Goal: Task Accomplishment & Management: Complete application form

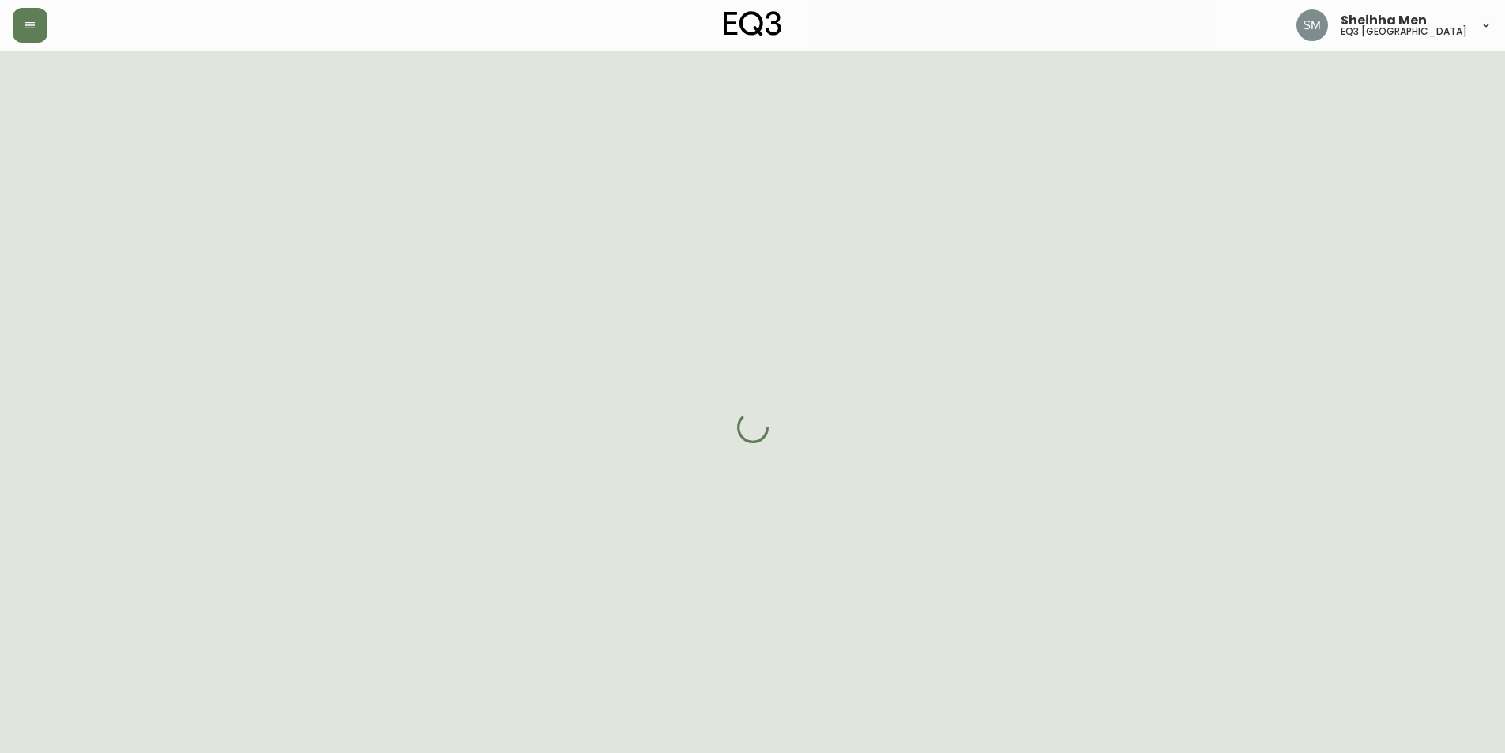
select select "ON"
select select "CA"
select select "CA_EN"
select select "Advertisement"
select select "Interior Designer"
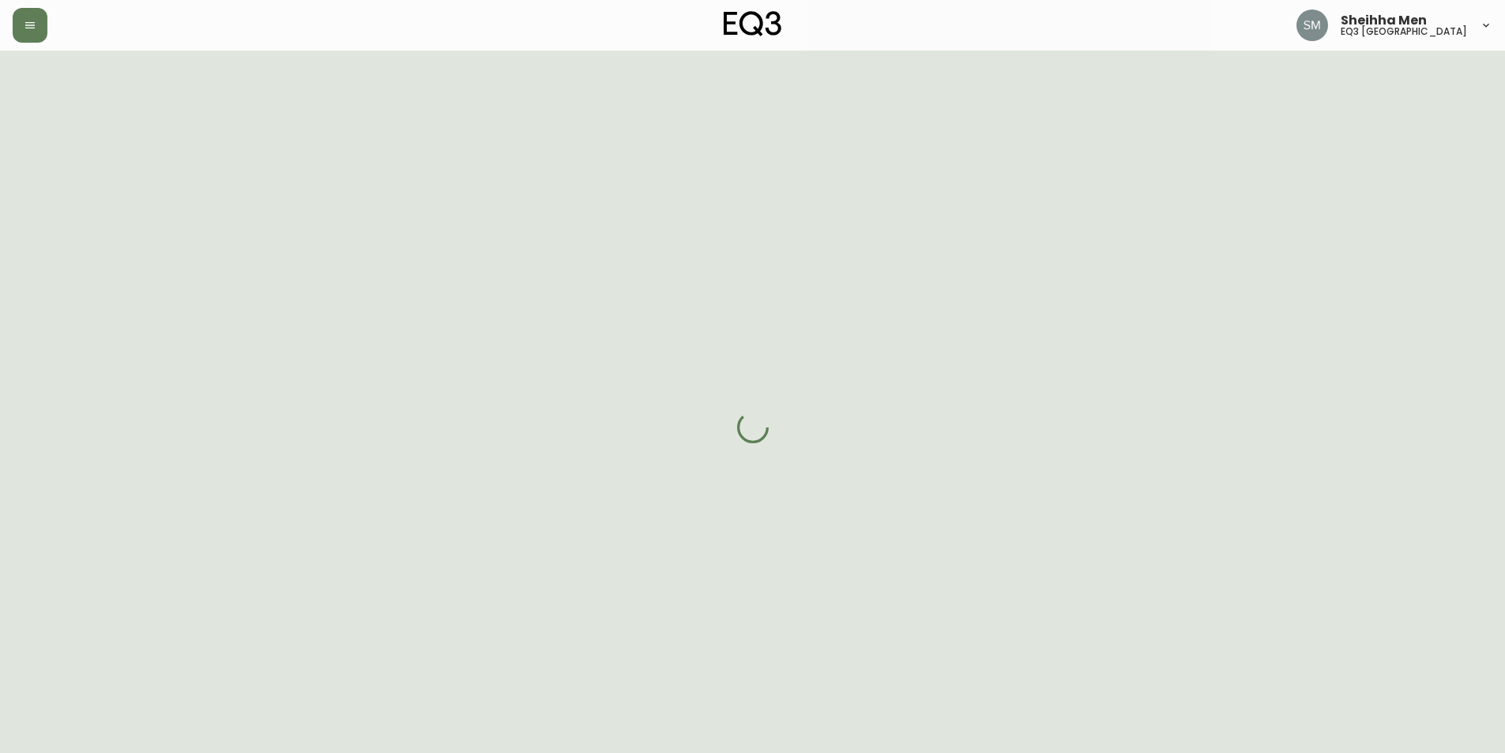
select select "cjw10z96r006i6gs06enveott"
select select "false"
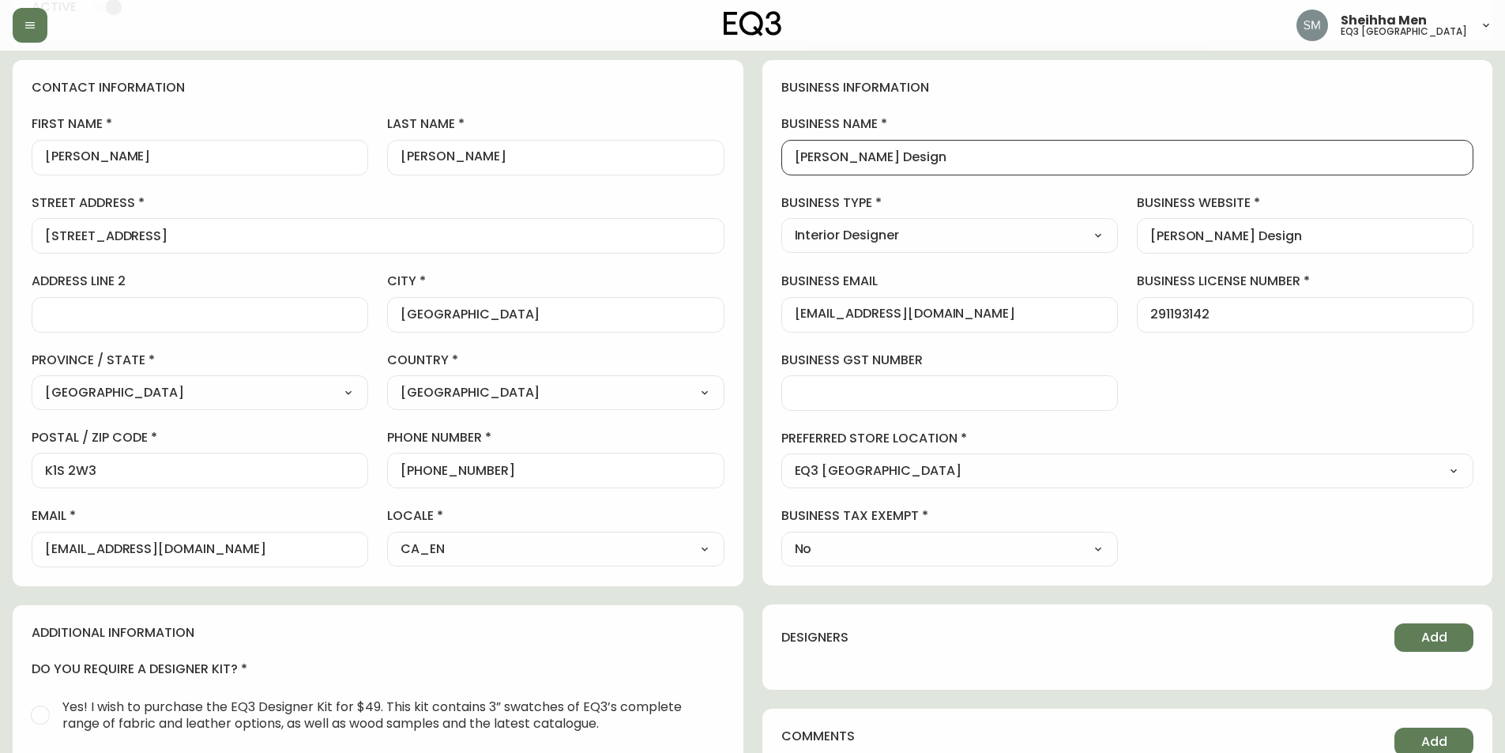
scroll to position [1, 0]
drag, startPoint x: 1006, startPoint y: 158, endPoint x: 734, endPoint y: 167, distance: 271.9
click at [734, 167] on div "contact information first name [PERSON_NAME] last name [PERSON_NAME][GEOGRAPHIC…" at bounding box center [753, 569] width 1480 height 1018
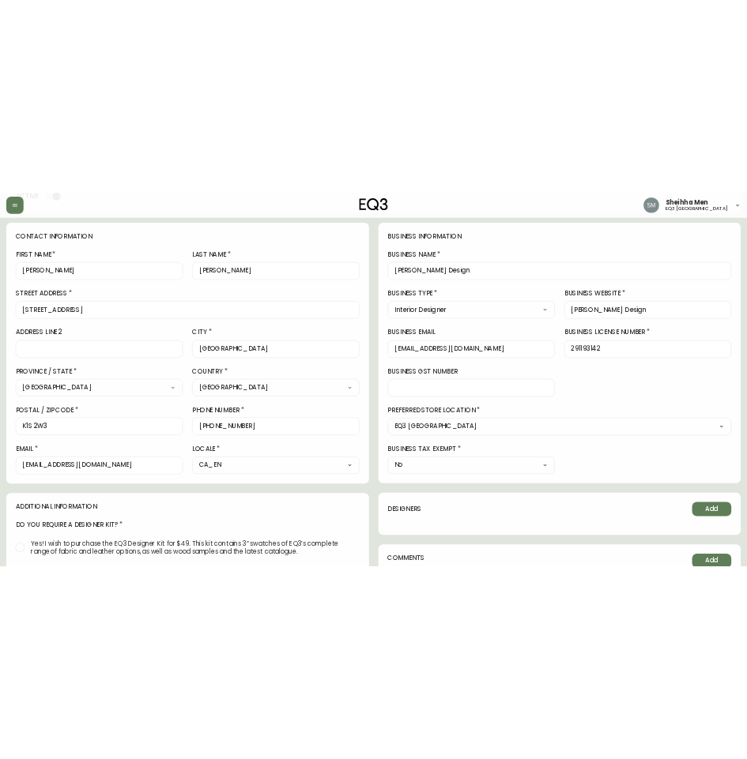
scroll to position [0, 0]
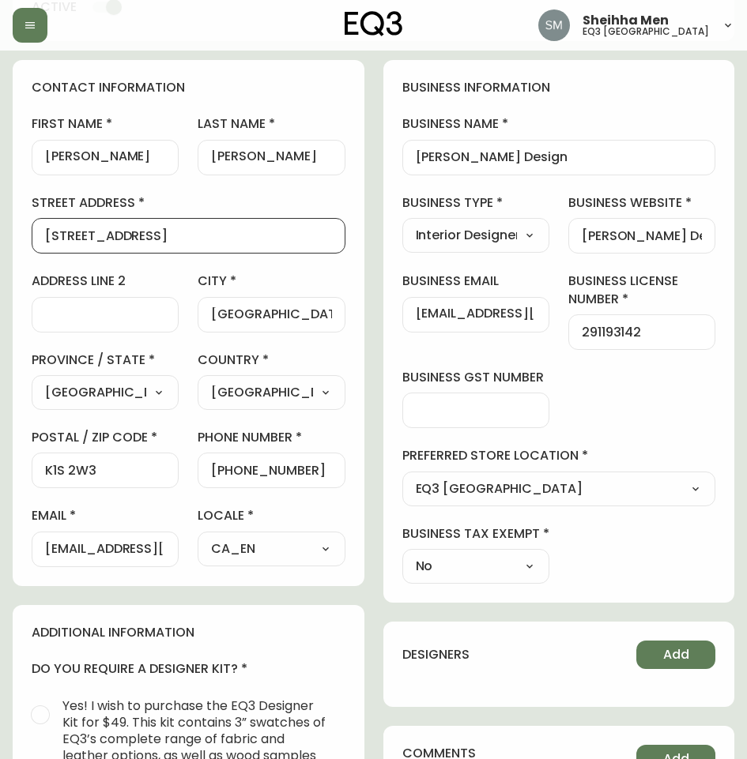
drag, startPoint x: 223, startPoint y: 240, endPoint x: 0, endPoint y: 258, distance: 223.4
click at [0, 258] on main "[PERSON_NAME] Added: [DATE] 9:58 am Delete Save active contact information firs…" at bounding box center [373, 519] width 747 height 1252
drag, startPoint x: 146, startPoint y: 472, endPoint x: 0, endPoint y: 476, distance: 146.2
click at [0, 476] on main "[PERSON_NAME] Added: [DATE] 9:58 am Delete Save active contact information firs…" at bounding box center [373, 519] width 747 height 1252
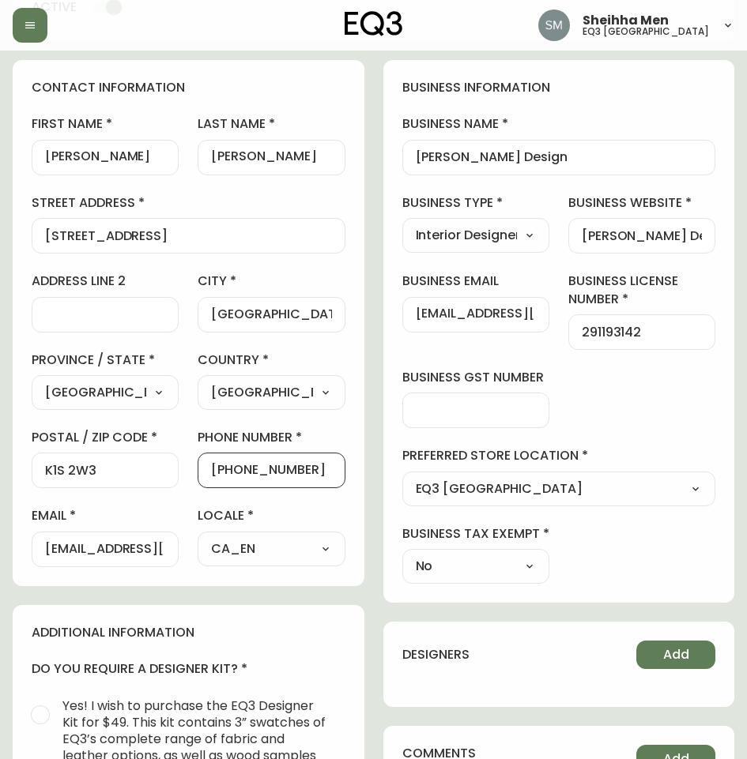
drag, startPoint x: 319, startPoint y: 472, endPoint x: 228, endPoint y: 483, distance: 92.3
click at [228, 483] on div "[PHONE_NUMBER]" at bounding box center [270, 471] width 147 height 36
click at [445, 325] on div "[EMAIL_ADDRESS][DOMAIN_NAME]" at bounding box center [475, 315] width 147 height 36
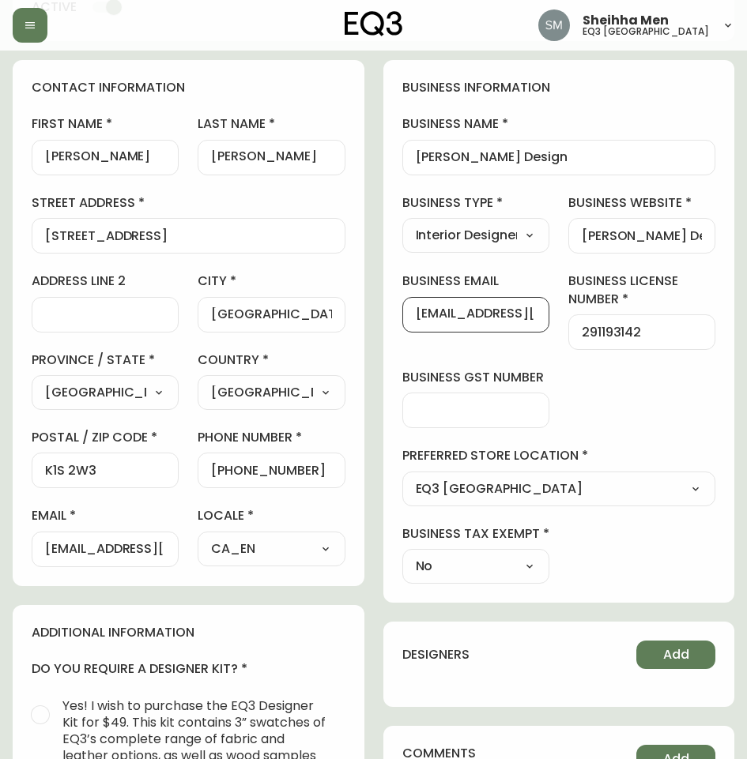
drag, startPoint x: 532, startPoint y: 314, endPoint x: 295, endPoint y: 324, distance: 238.0
click at [295, 324] on div "contact information first name Amy last name Osborne street address 28 Euclid A…" at bounding box center [373, 602] width 721 height 1085
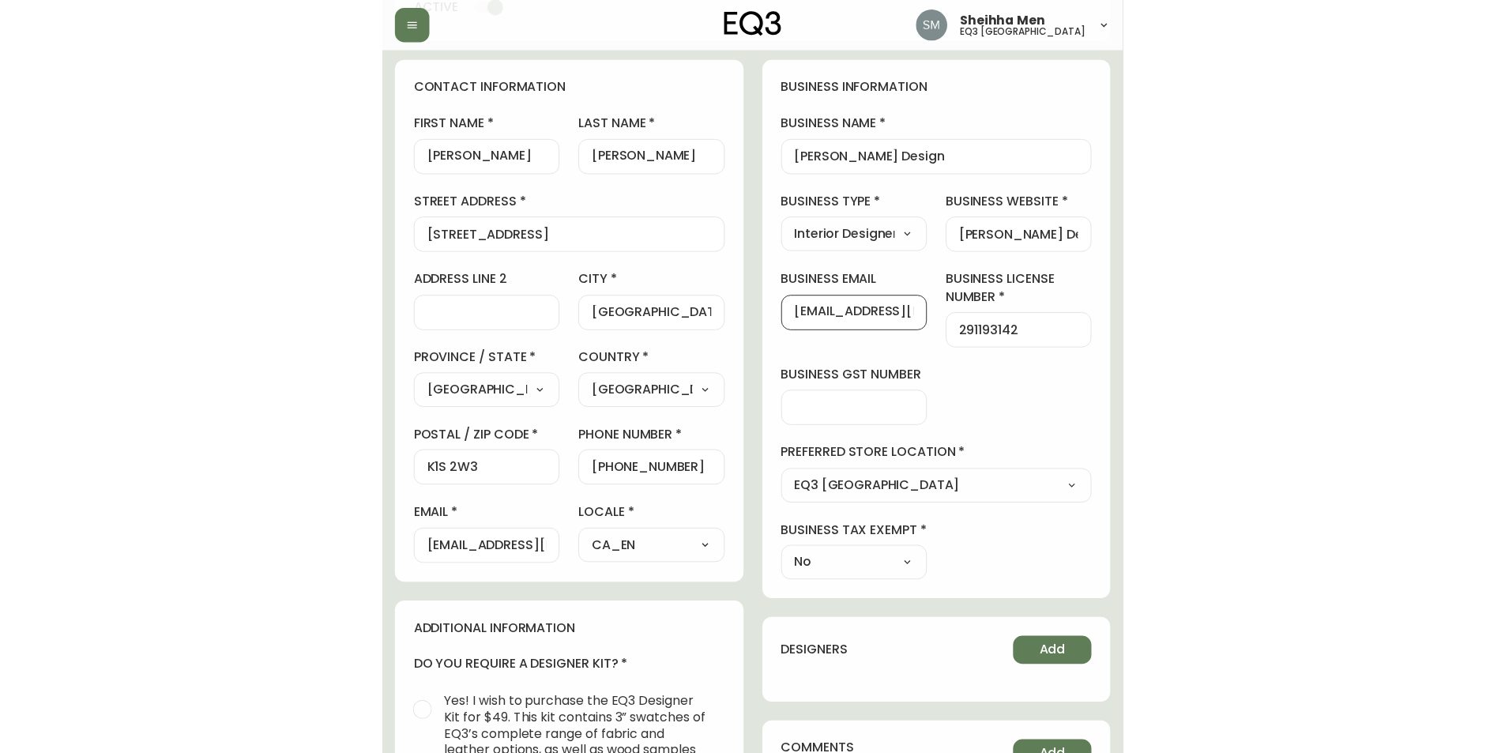
scroll to position [0, 0]
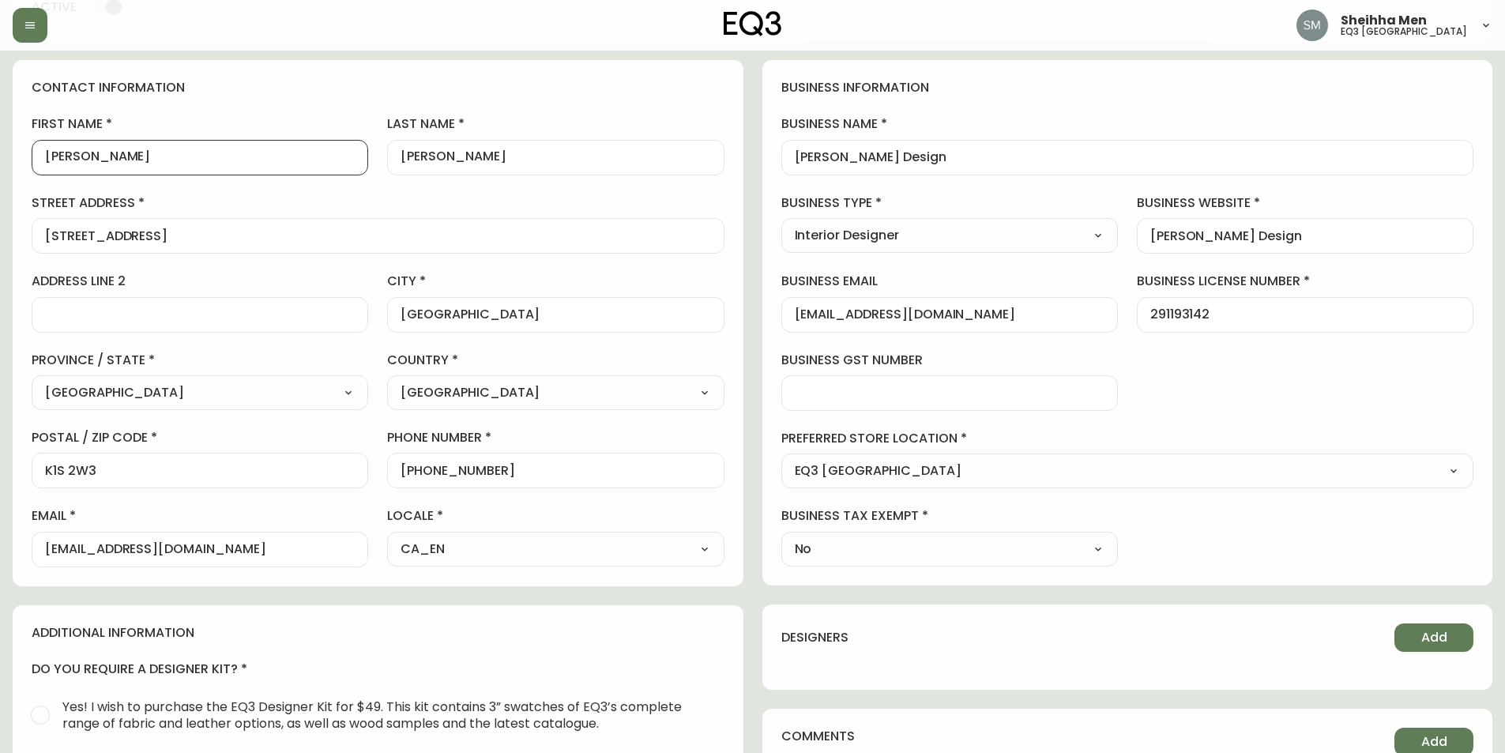
drag, startPoint x: 148, startPoint y: 152, endPoint x: 27, endPoint y: 149, distance: 120.9
click at [27, 149] on div "contact information first name Amy last name Osborne street address 28 Euclid A…" at bounding box center [378, 323] width 731 height 526
click at [205, 157] on input "Amy" at bounding box center [200, 157] width 310 height 15
click at [222, 236] on input "28 Euclid Ave" at bounding box center [378, 235] width 666 height 15
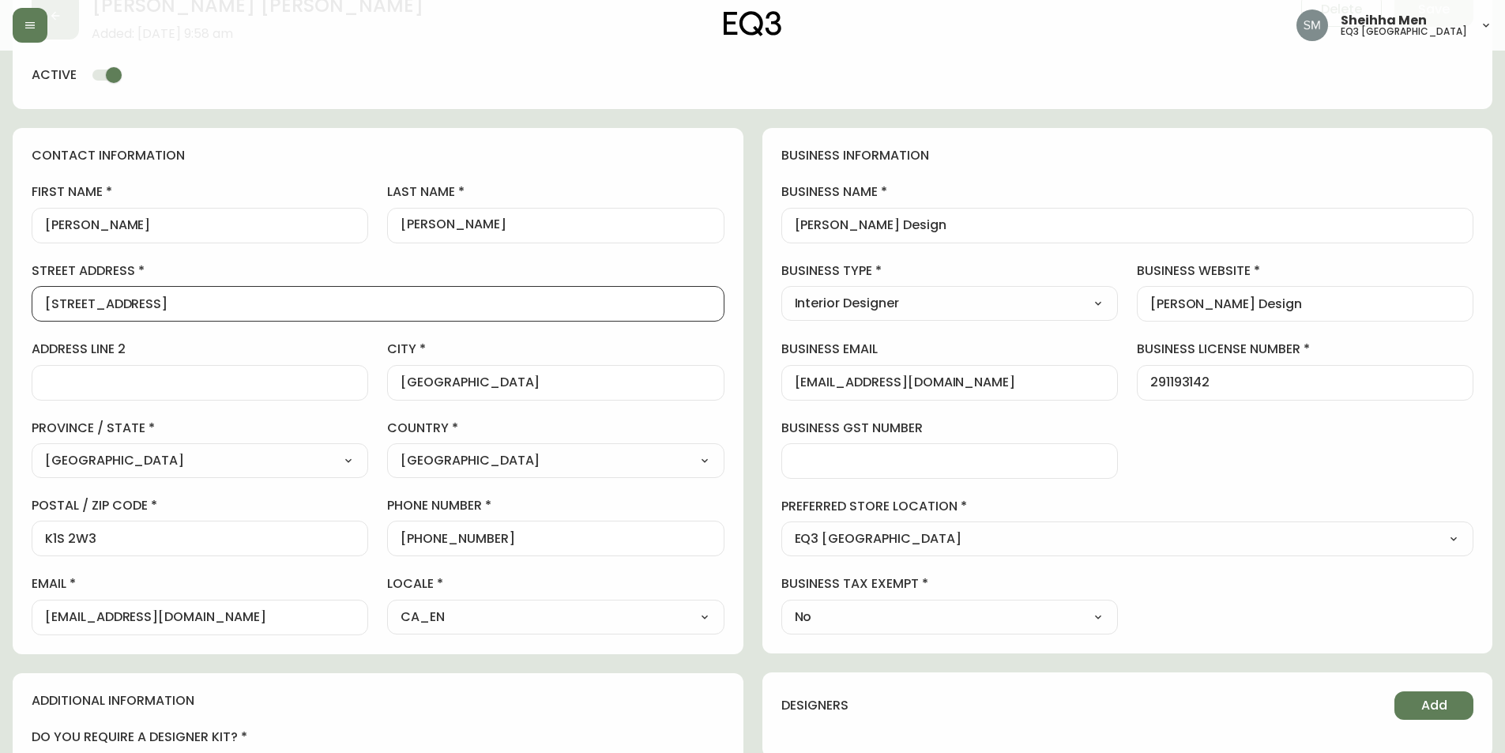
scroll to position [88, 0]
